Goal: Task Accomplishment & Management: Use online tool/utility

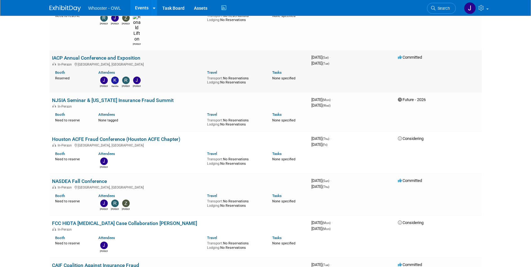
scroll to position [345, 0]
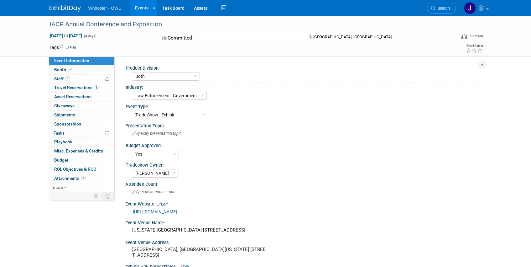
select select "Both"
select select "Law Enforcement - Government"
select select "Trade Show - Exhibit"
select select "Yes"
select select "[PERSON_NAME]"
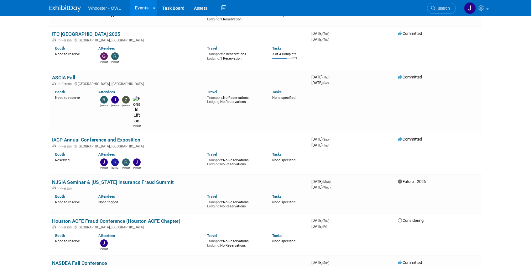
scroll to position [251, 0]
